Goal: Task Accomplishment & Management: Complete application form

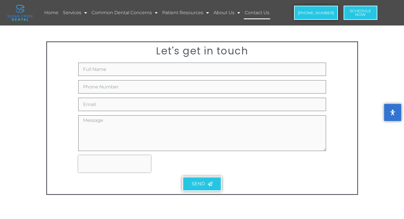
scroll to position [199, 0]
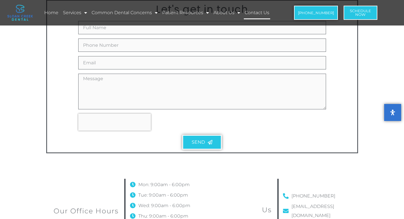
click at [99, 71] on div "Full Name Phone Number Email Message Send" at bounding box center [202, 87] width 251 height 133
click at [101, 63] on input "Email" at bounding box center [202, 62] width 248 height 13
click at [78, 93] on div "Message" at bounding box center [202, 92] width 251 height 36
click at [100, 56] on input "Email" at bounding box center [202, 62] width 248 height 13
type input "[EMAIL_ADDRESS][DOMAIN_NAME]"
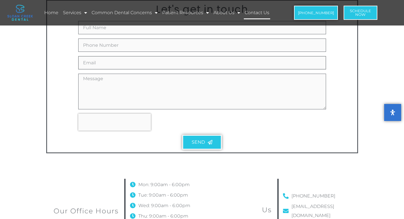
type input "[PERSON_NAME]"
type input "2356895054"
click at [101, 93] on textarea "Message" at bounding box center [202, 92] width 248 height 36
paste textarea "Re: SEO Report Hello Good Morning, I was checking your website and see you have…"
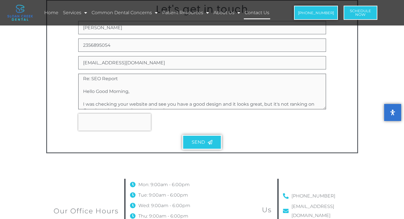
scroll to position [68, 0]
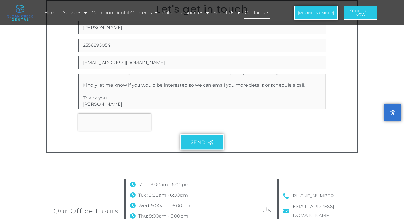
type textarea "Re: SEO Report Hello Good Morning, I was checking your website and see you have…"
click at [189, 141] on button "Send" at bounding box center [201, 143] width 43 height 16
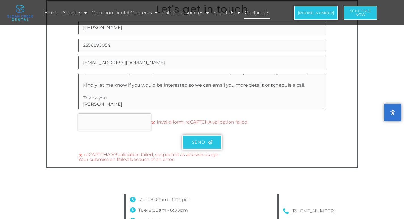
scroll to position [70, 0]
click at [195, 141] on span "Send" at bounding box center [198, 142] width 15 height 5
click at [195, 142] on span "Send" at bounding box center [198, 142] width 15 height 5
click at [196, 142] on span "Send" at bounding box center [198, 142] width 15 height 5
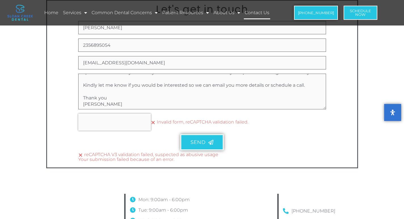
click at [196, 142] on span "Send" at bounding box center [198, 142] width 15 height 5
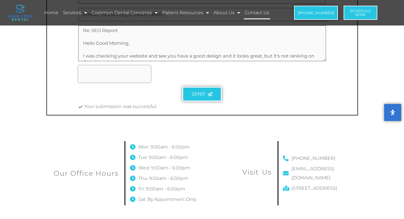
scroll to position [255, 0]
